Goal: Task Accomplishment & Management: Use online tool/utility

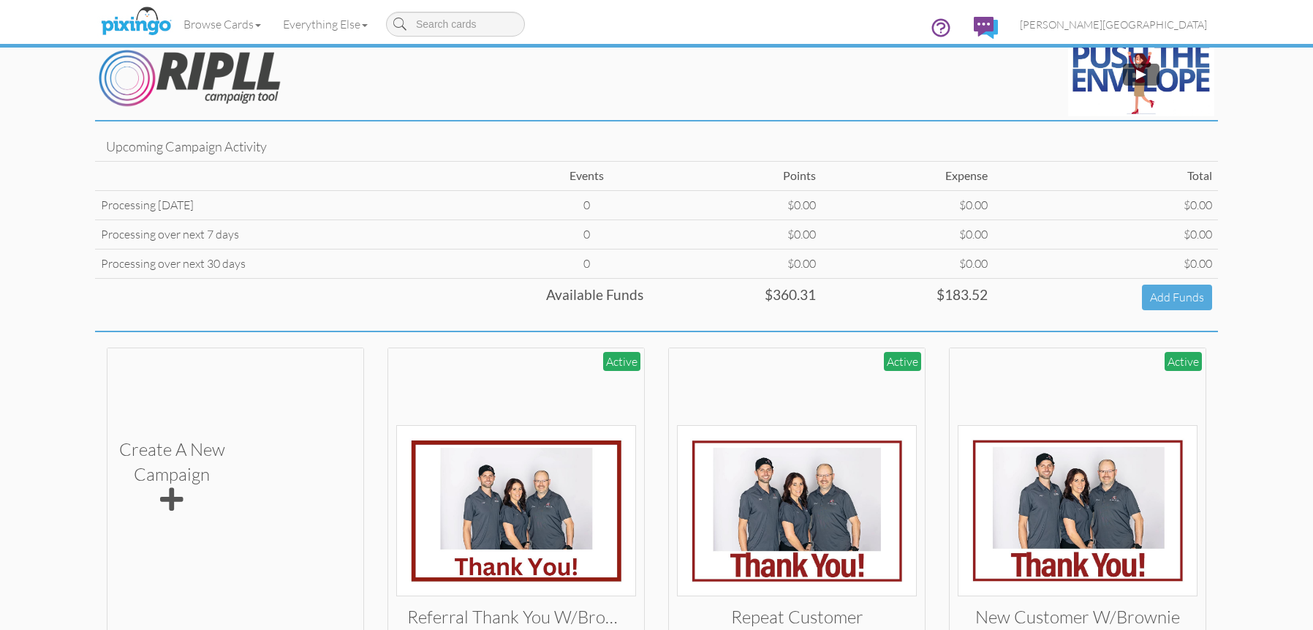
scroll to position [112, 0]
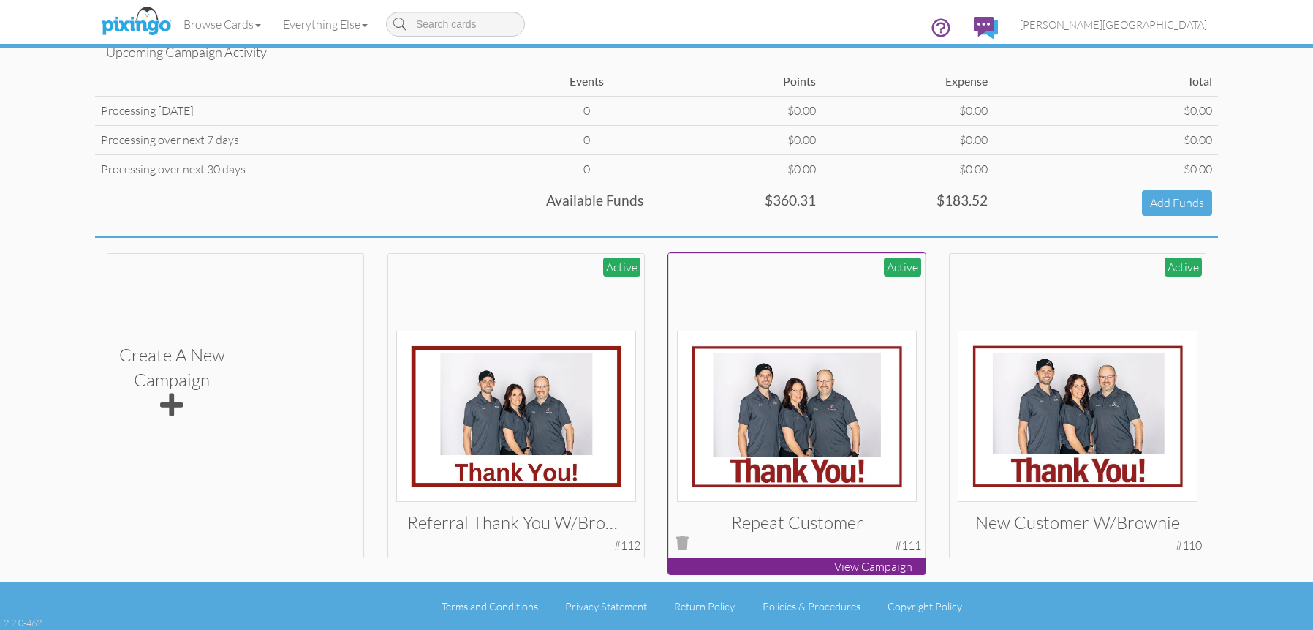
click at [816, 400] on img at bounding box center [797, 416] width 241 height 171
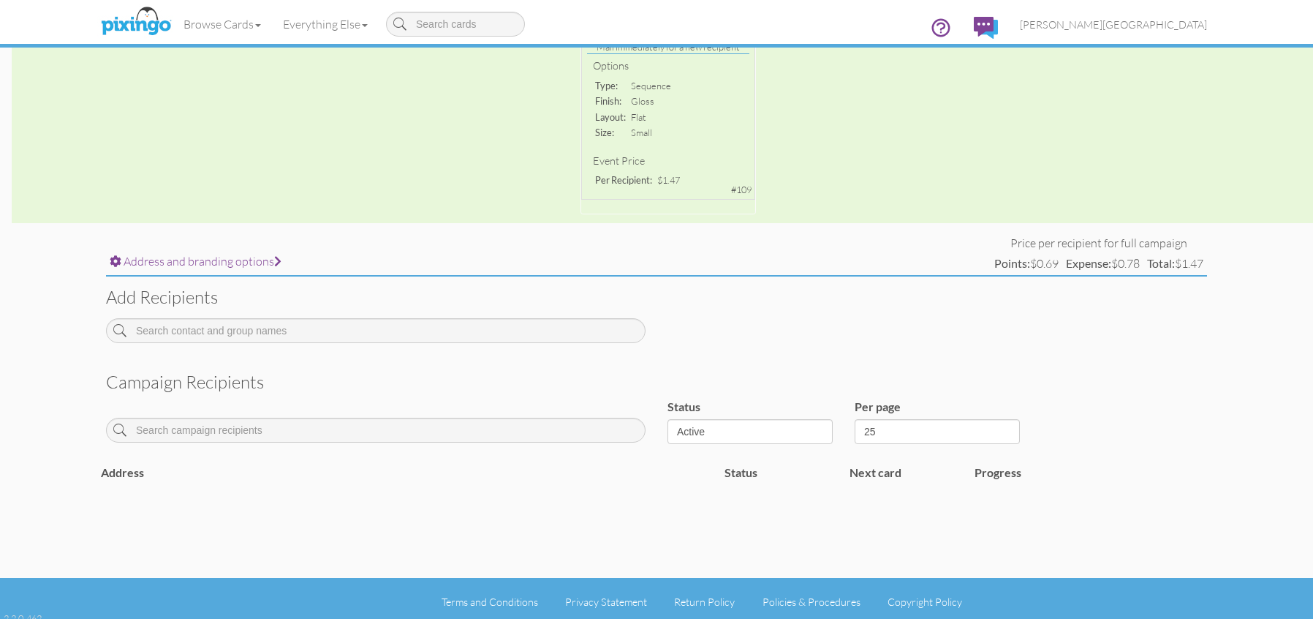
scroll to position [328, 0]
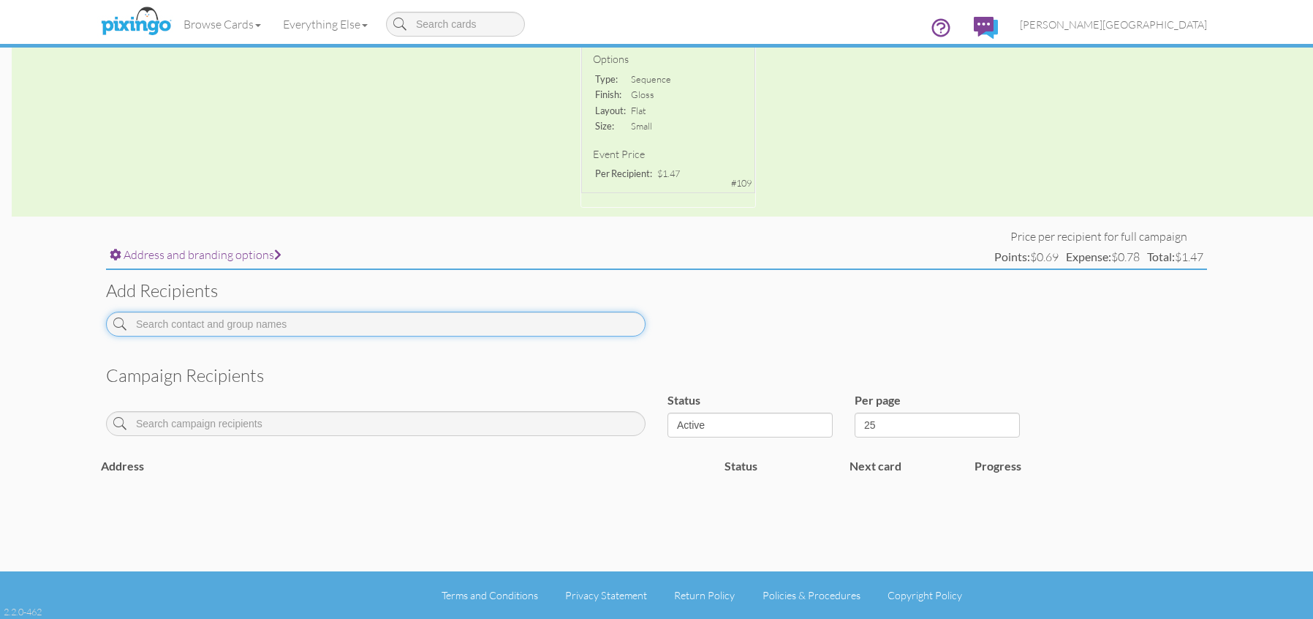
click at [483, 335] on input at bounding box center [376, 324] width 540 height 25
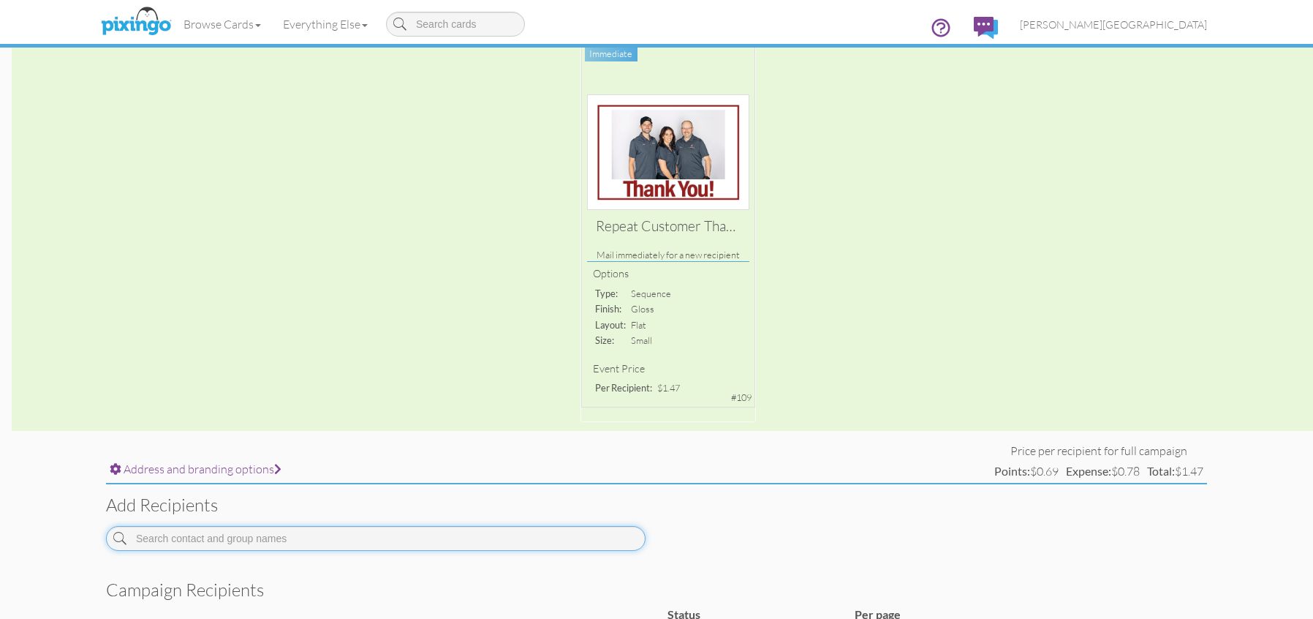
scroll to position [109, 0]
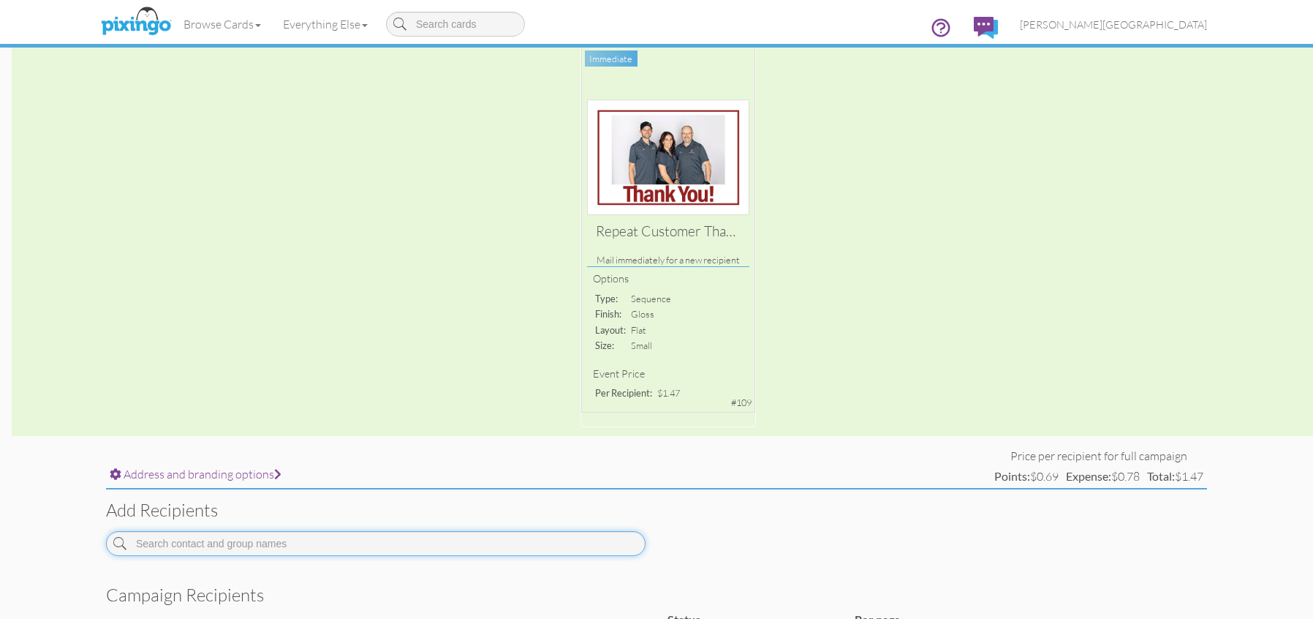
click at [456, 548] on input at bounding box center [376, 543] width 540 height 25
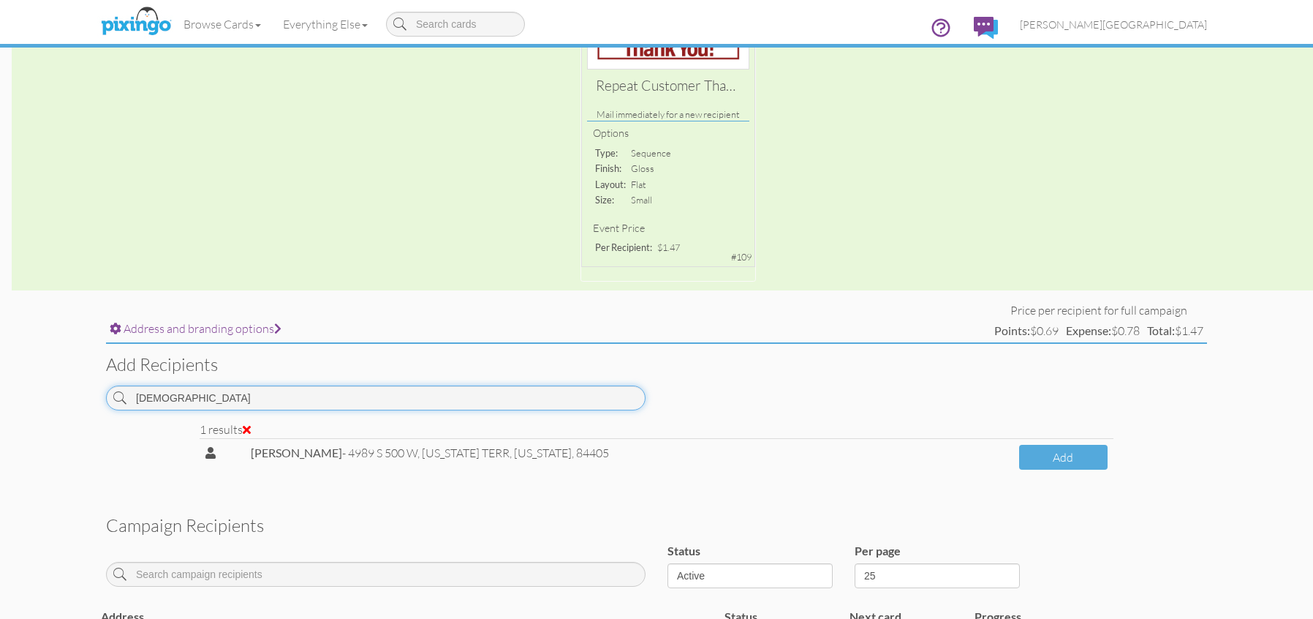
scroll to position [255, 0]
click at [1044, 450] on button "Add" at bounding box center [1063, 457] width 88 height 26
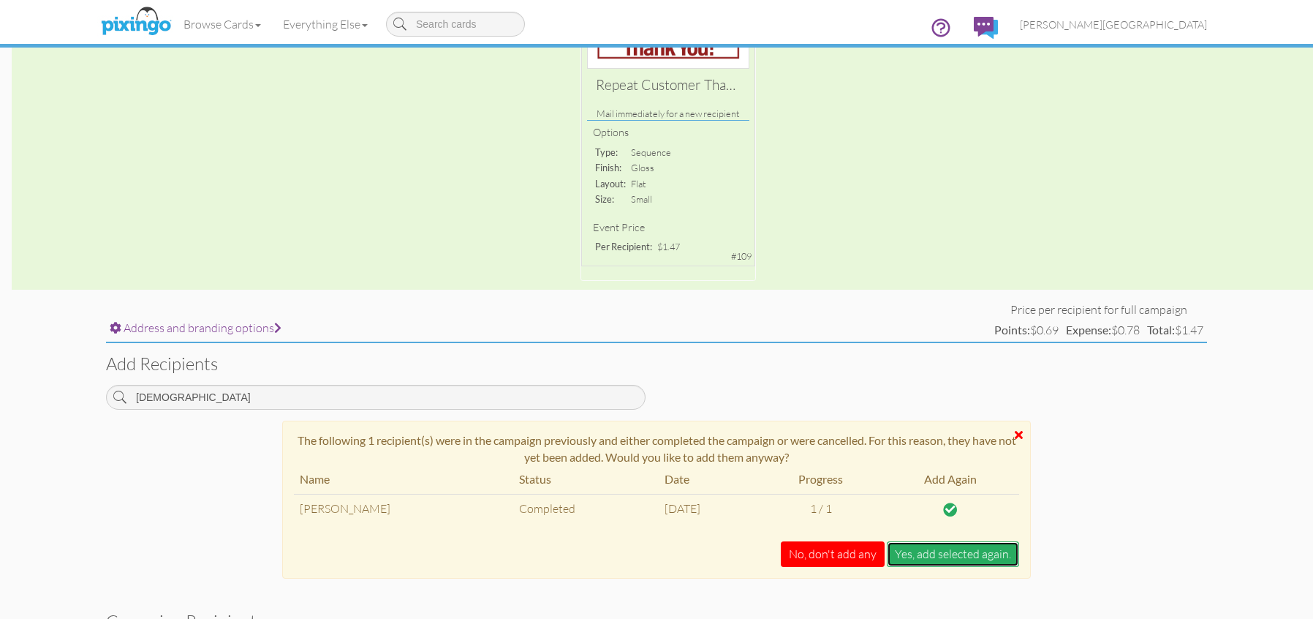
click at [916, 545] on button "Yes, add selected again." at bounding box center [953, 554] width 132 height 26
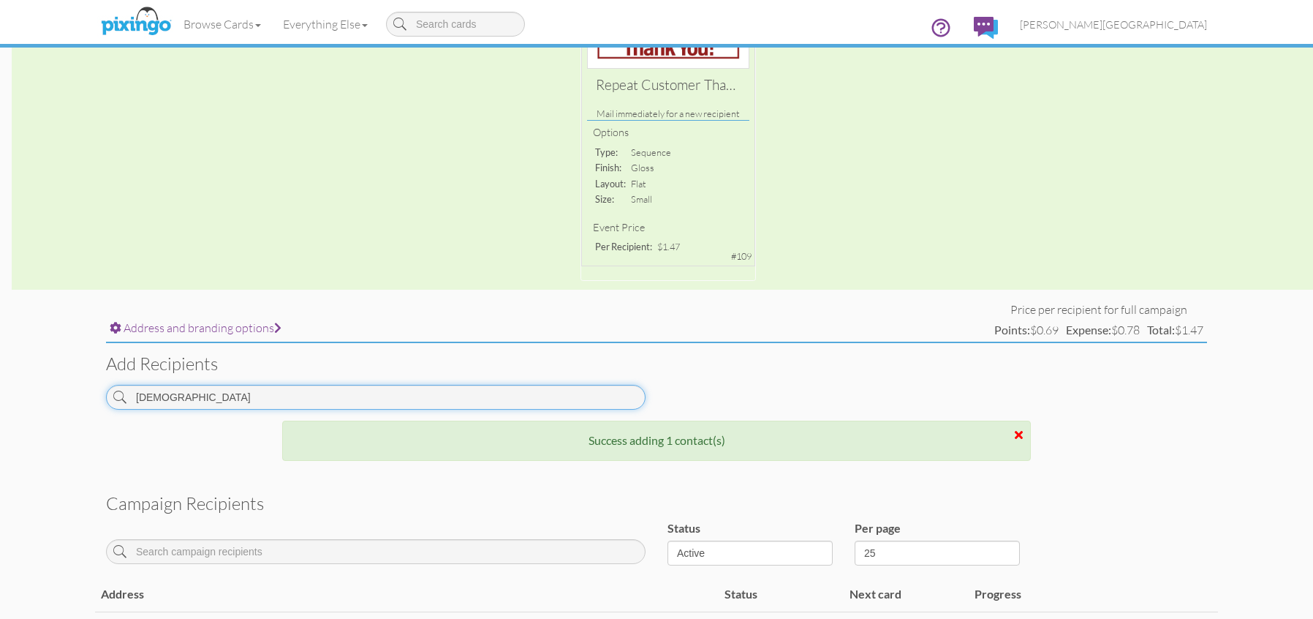
drag, startPoint x: 233, startPoint y: 400, endPoint x: 83, endPoint y: 396, distance: 149.2
click at [83, 396] on campaign-detail "Toggle navigation Visit Pixingo Mobile Browse Cards Business Accounting Automot…" at bounding box center [656, 263] width 1313 height 1036
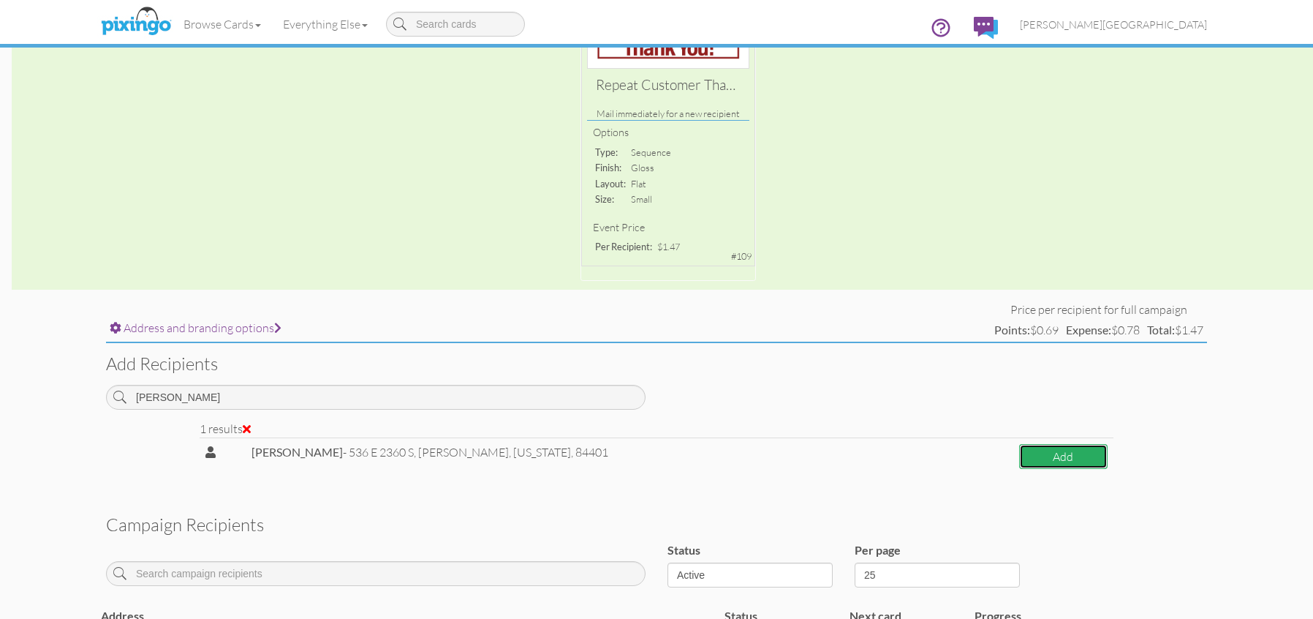
click at [1047, 461] on button "Add" at bounding box center [1063, 457] width 89 height 26
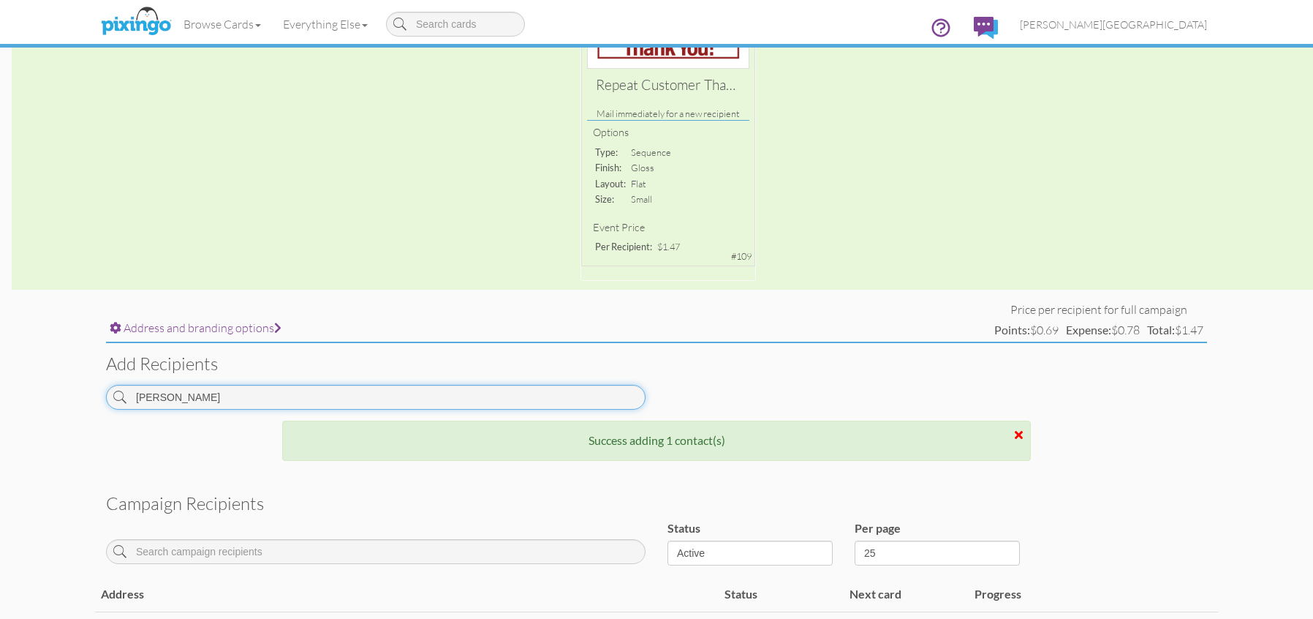
drag, startPoint x: 260, startPoint y: 396, endPoint x: 61, endPoint y: 396, distance: 198.9
click at [61, 396] on campaign-detail "Toggle navigation Visit Pixingo Mobile Browse Cards Business Accounting Automot…" at bounding box center [656, 280] width 1313 height 1071
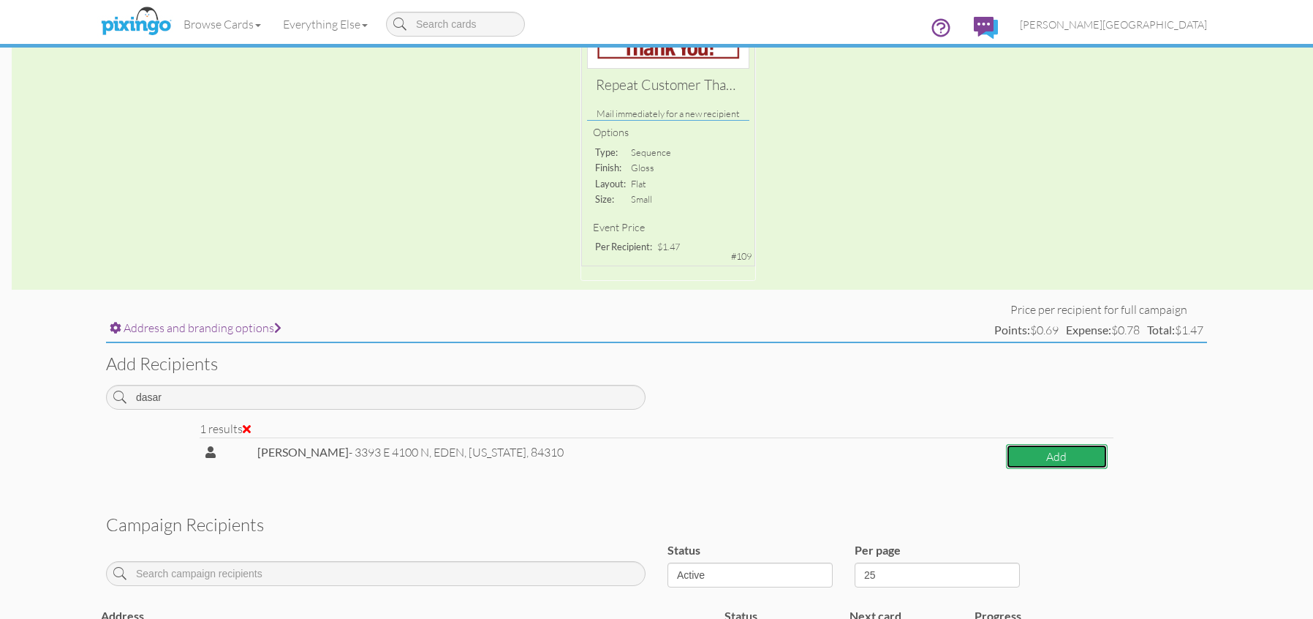
click at [1045, 459] on button "Add" at bounding box center [1057, 457] width 102 height 26
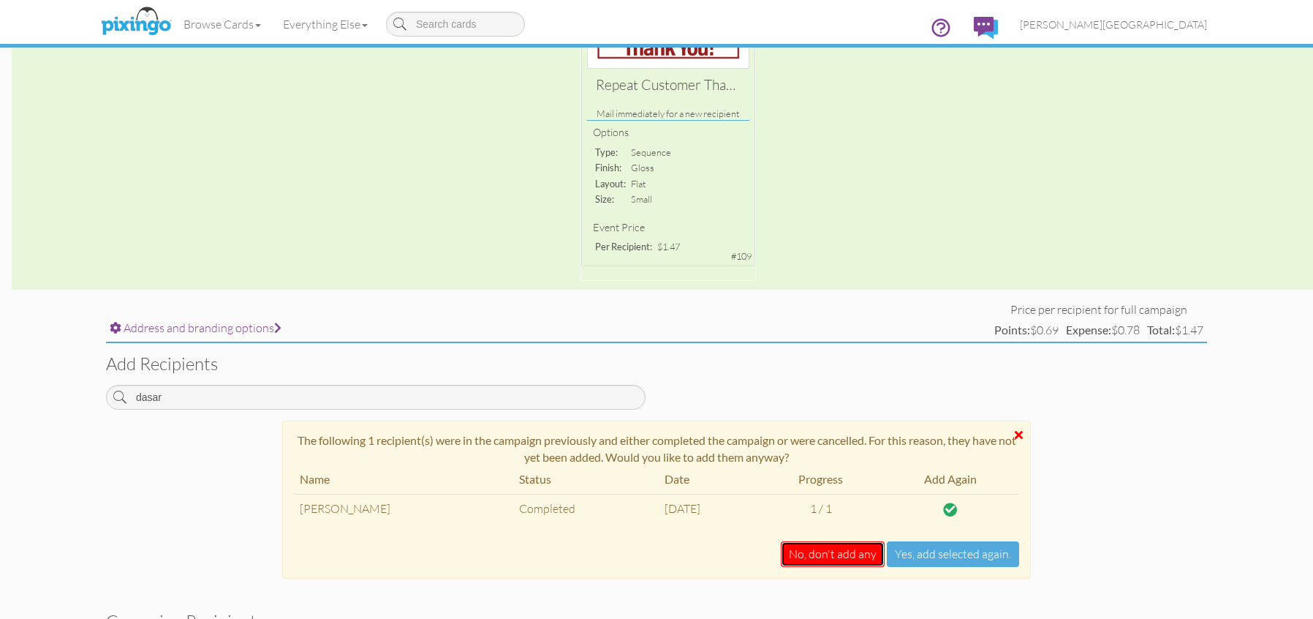
click at [880, 543] on button "No, don't add any" at bounding box center [833, 554] width 104 height 26
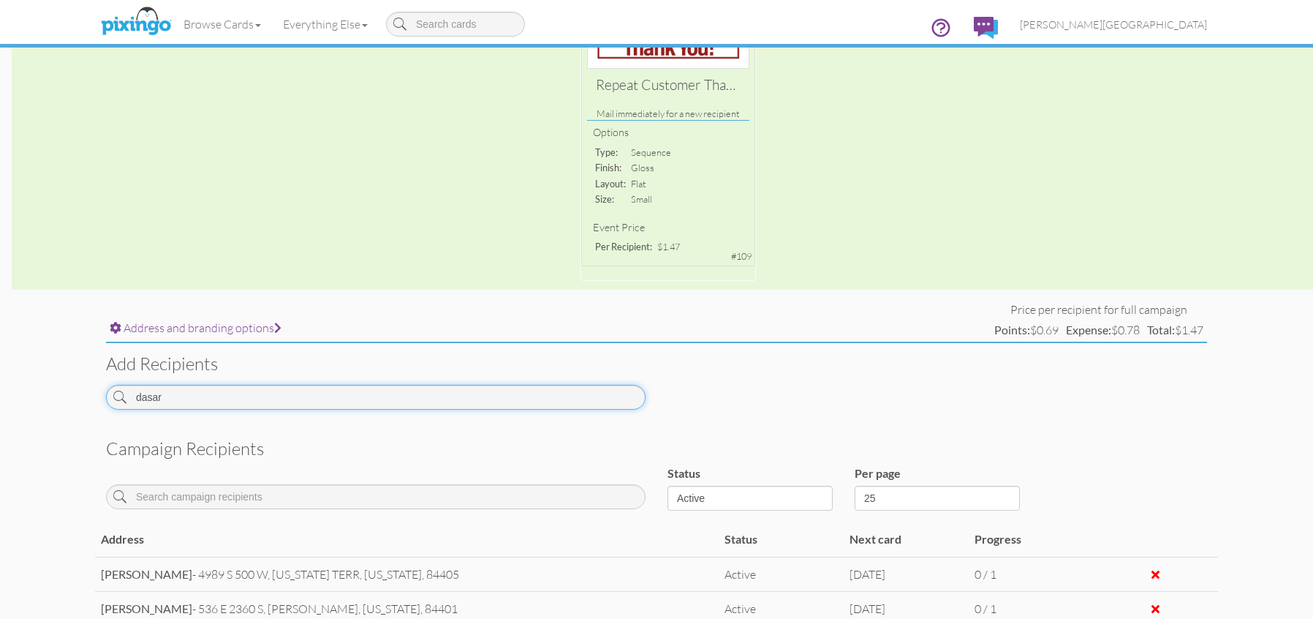
click at [238, 399] on input "dasar" at bounding box center [376, 397] width 540 height 25
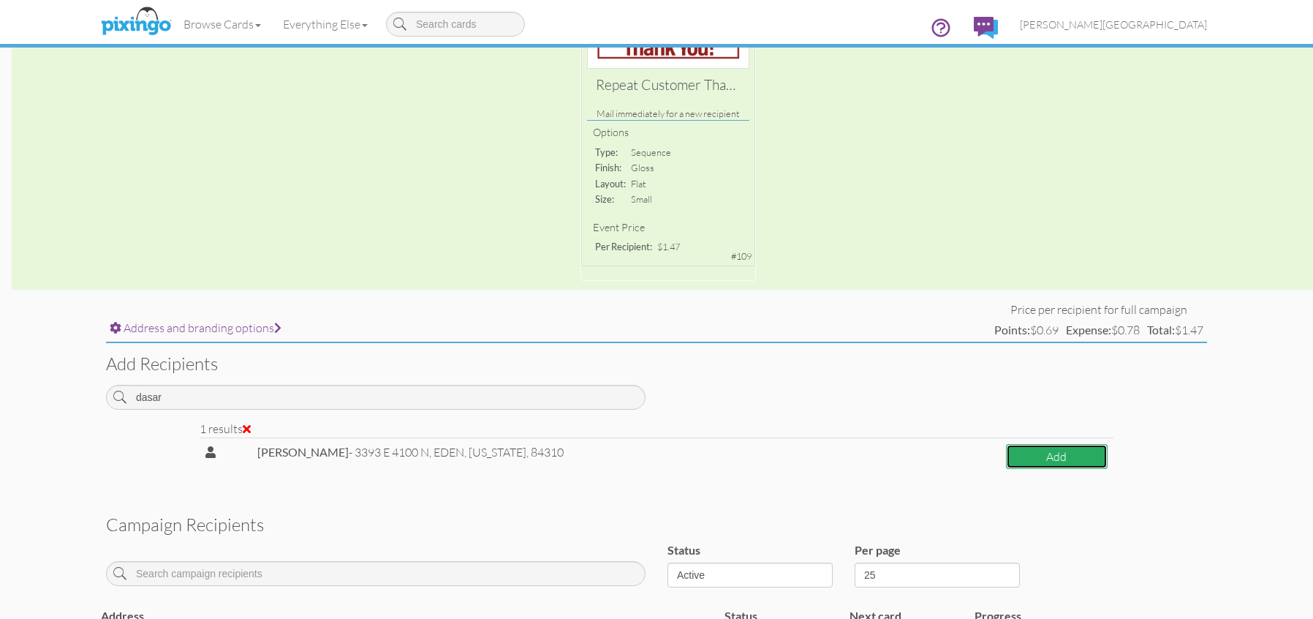
click at [1029, 444] on button "Add" at bounding box center [1057, 457] width 102 height 26
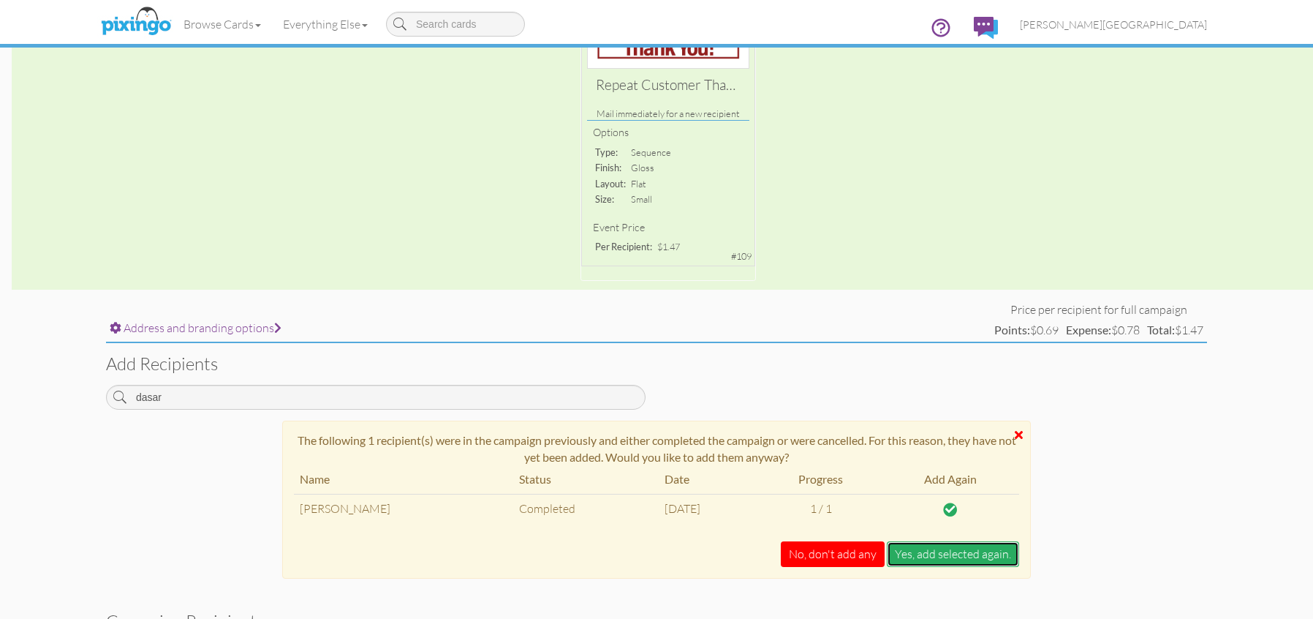
click at [981, 557] on button "Yes, add selected again." at bounding box center [953, 554] width 132 height 26
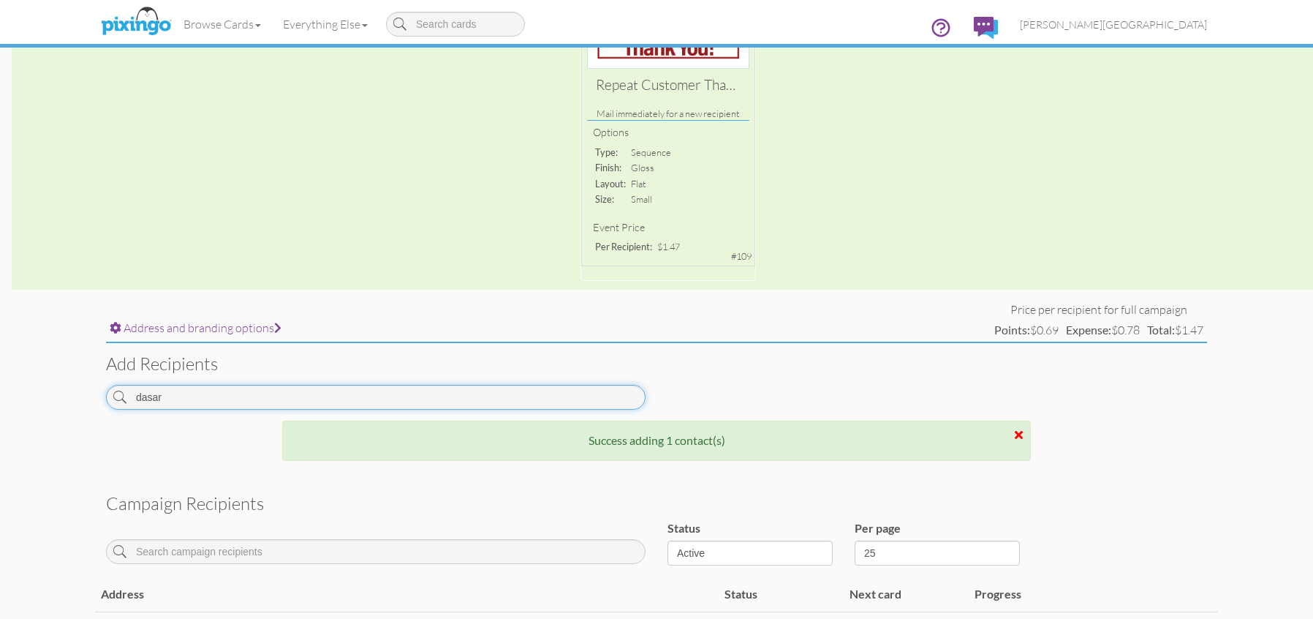
drag, startPoint x: 183, startPoint y: 404, endPoint x: 59, endPoint y: 401, distance: 123.6
click at [59, 401] on campaign-detail "Toggle navigation Visit Pixingo Mobile Browse Cards Business Accounting Automot…" at bounding box center [656, 298] width 1313 height 1106
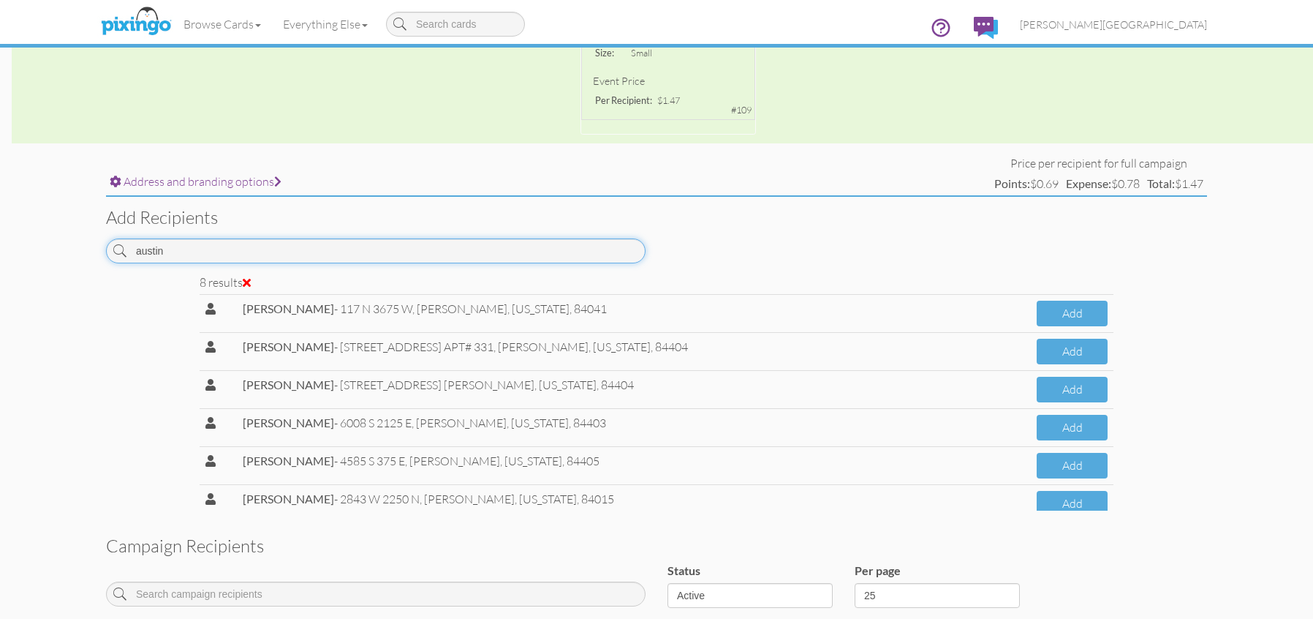
scroll to position [98, 0]
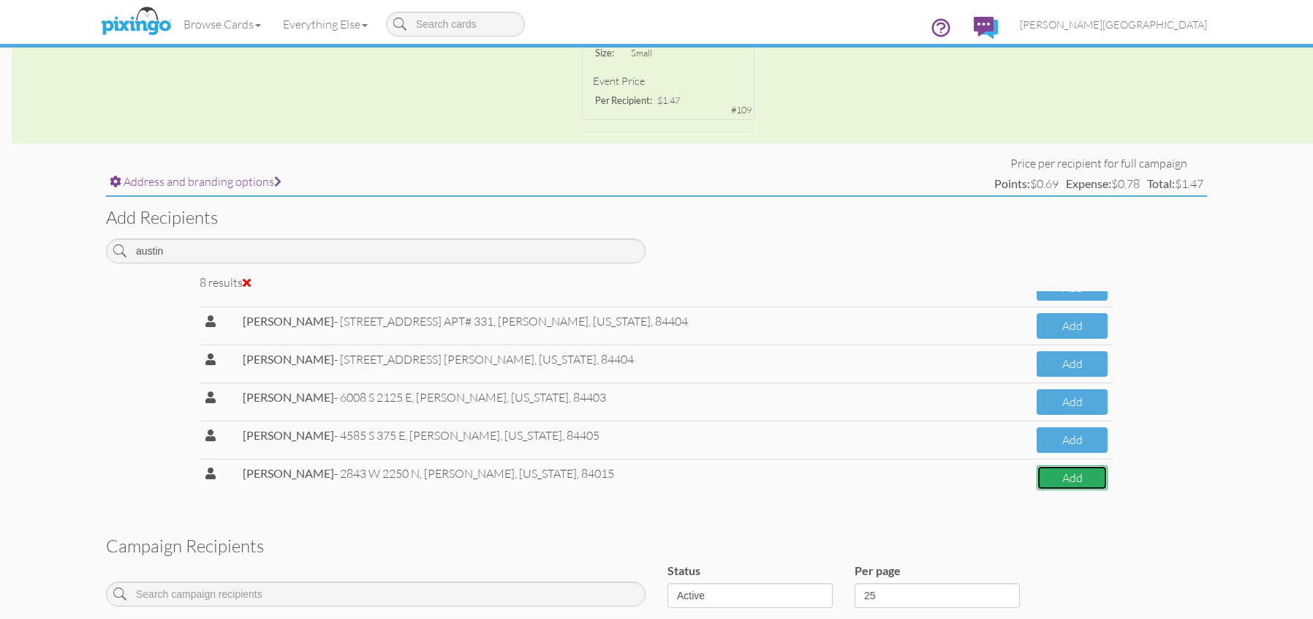
click at [1063, 483] on button "Add" at bounding box center [1072, 478] width 71 height 26
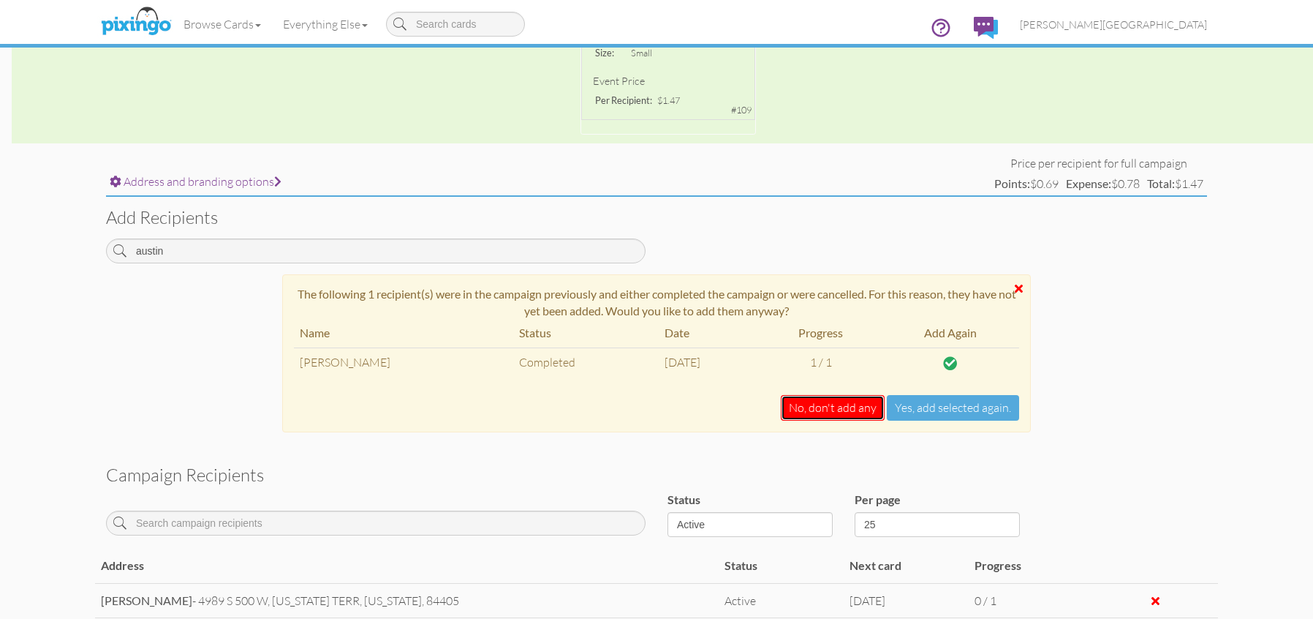
click at [840, 418] on button "No, don't add any" at bounding box center [833, 408] width 104 height 26
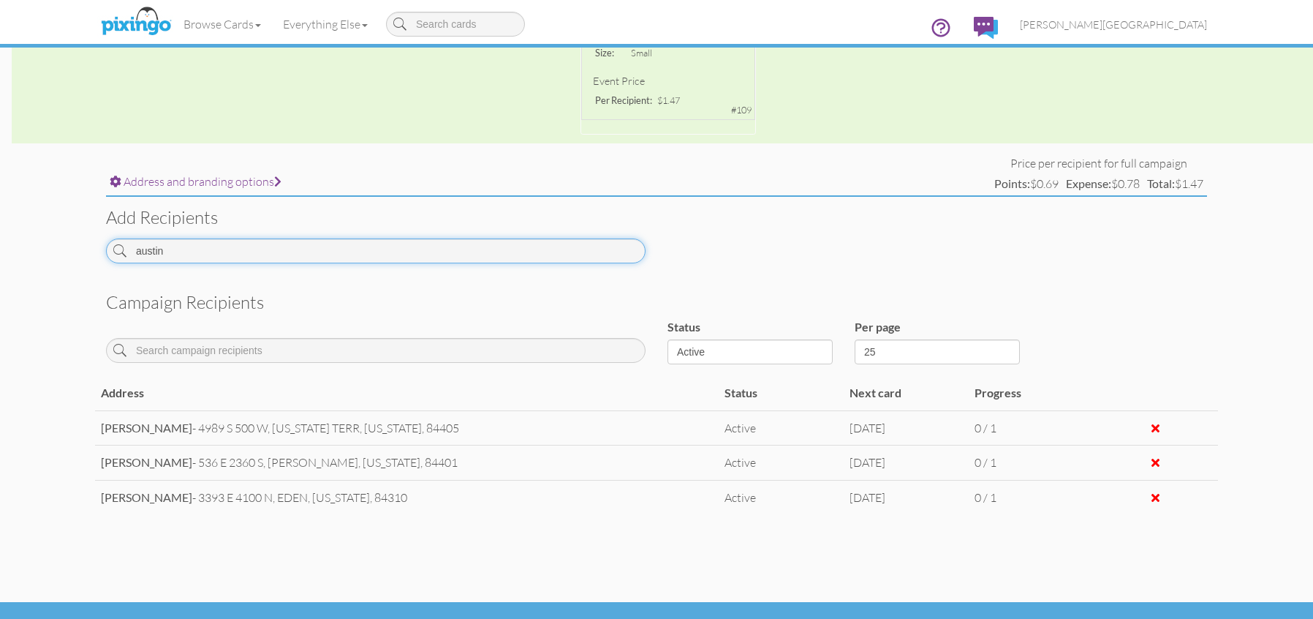
drag, startPoint x: 200, startPoint y: 257, endPoint x: 75, endPoint y: 270, distance: 125.7
click at [75, 270] on campaign-detail "Toggle navigation Visit Pixingo Mobile Browse Cards Business Accounting Automot…" at bounding box center [656, 124] width 1313 height 1051
click at [200, 249] on input "austin" at bounding box center [376, 250] width 540 height 25
drag, startPoint x: 200, startPoint y: 249, endPoint x: 111, endPoint y: 257, distance: 89.5
click at [111, 257] on input "austin" at bounding box center [376, 250] width 540 height 25
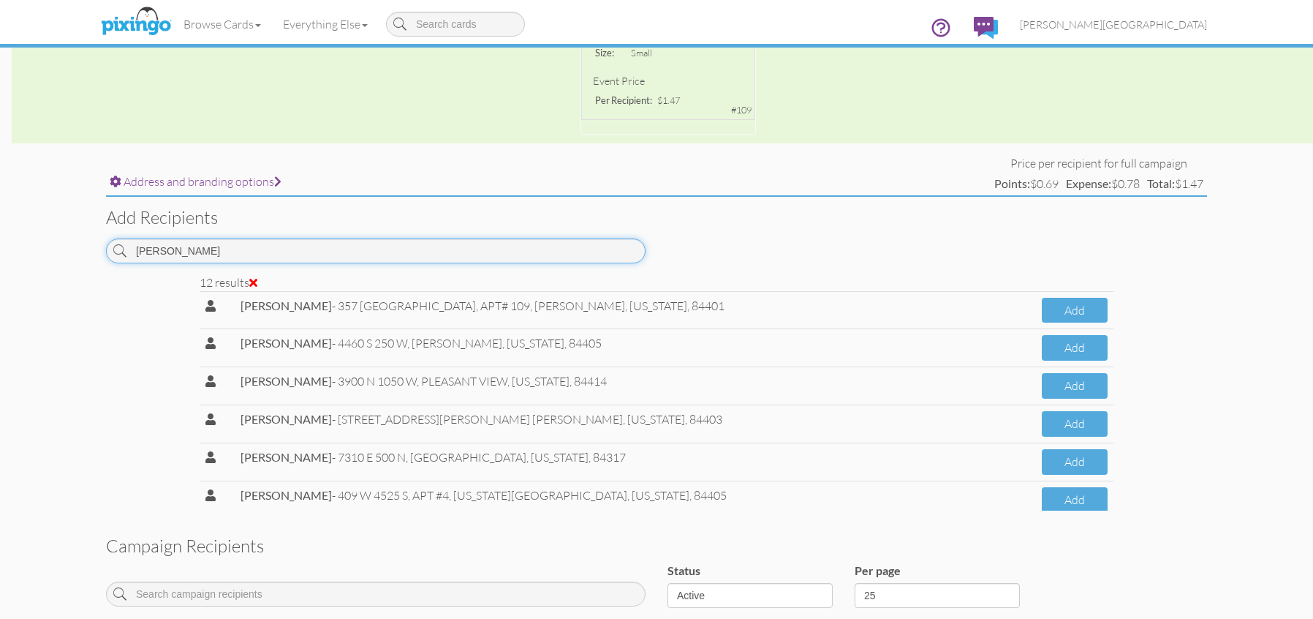
type input "wes"
